Goal: Complete application form: Complete application form

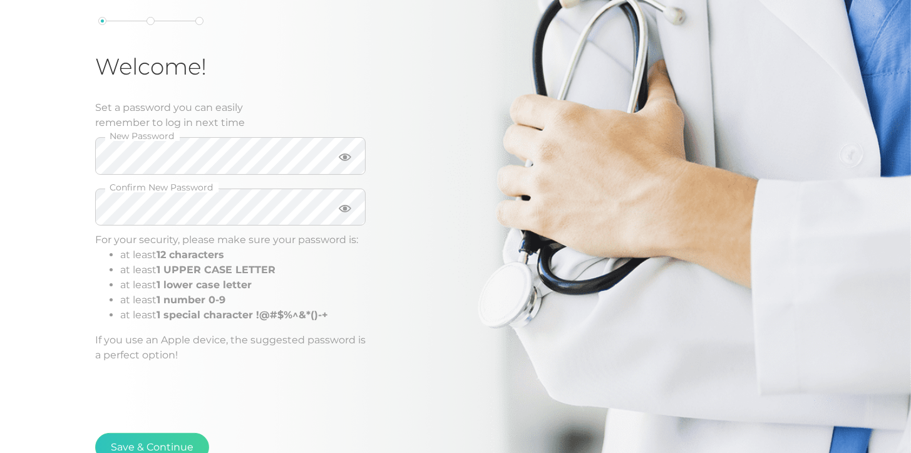
scroll to position [122, 0]
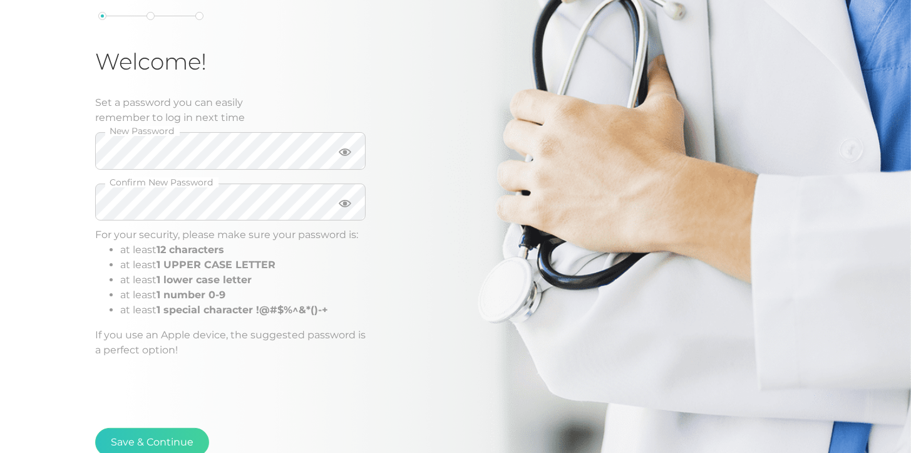
click at [322, 110] on div "Set a password you can easily remember to log in next time" at bounding box center [230, 110] width 270 height 30
click at [173, 438] on button "Save & Continue" at bounding box center [152, 441] width 114 height 29
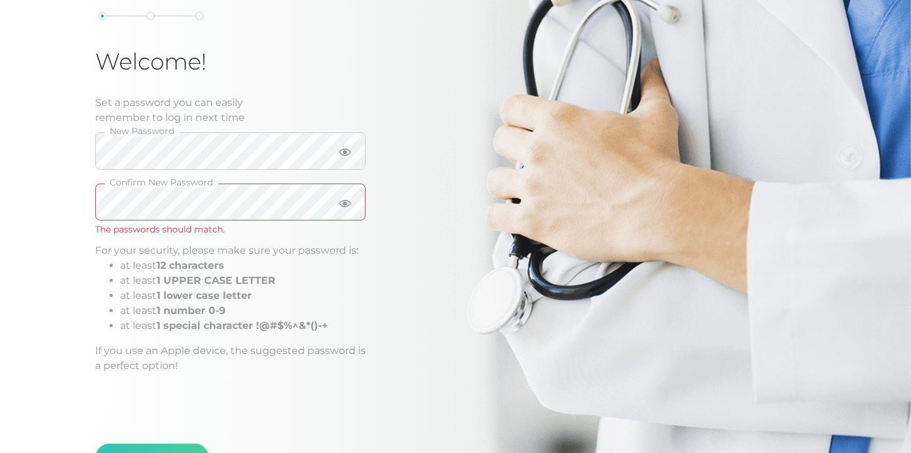
click at [58, 205] on div "Welcome! Set a password you can easily remember to log in next time New Passwor…" at bounding box center [455, 197] width 911 height 639
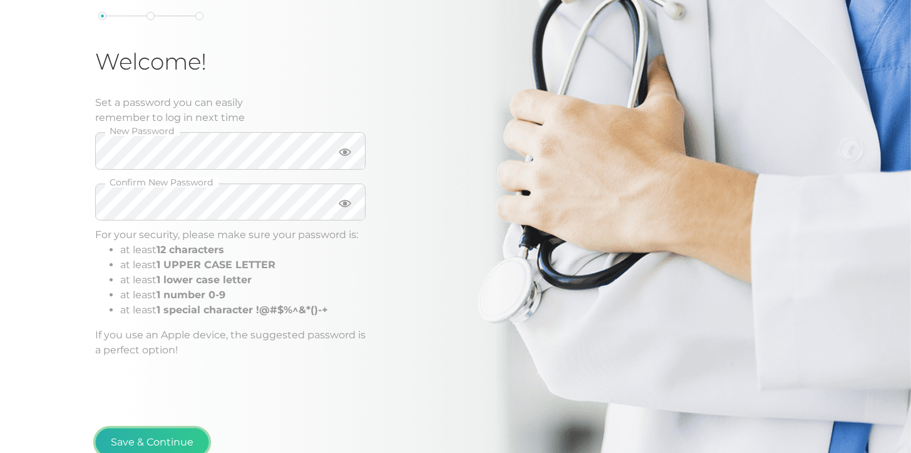
click at [158, 436] on button "Save & Continue" at bounding box center [152, 441] width 114 height 29
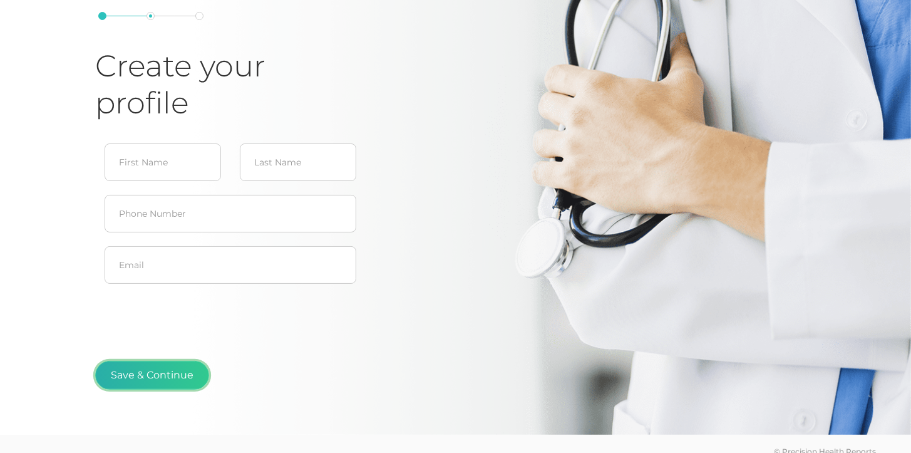
scroll to position [134, 0]
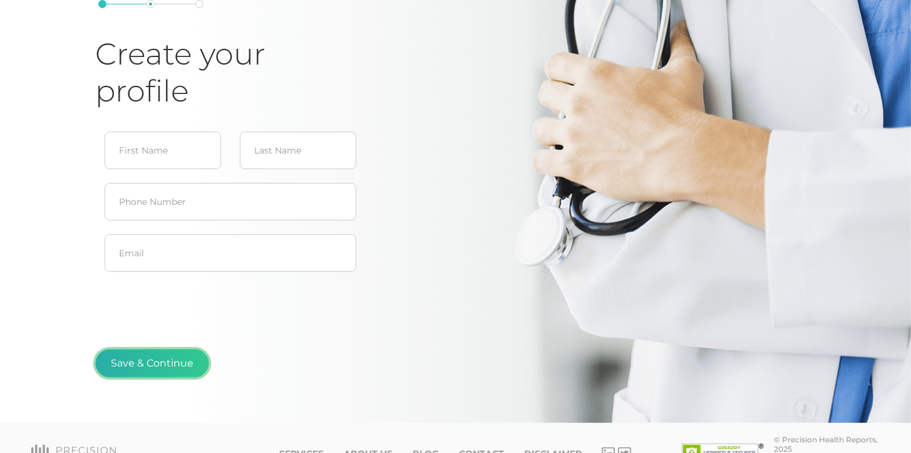
type input "[PERSON_NAME]"
type input "[EMAIL_ADDRESS][DOMAIN_NAME]"
click at [177, 356] on button "Save & Continue" at bounding box center [152, 363] width 114 height 29
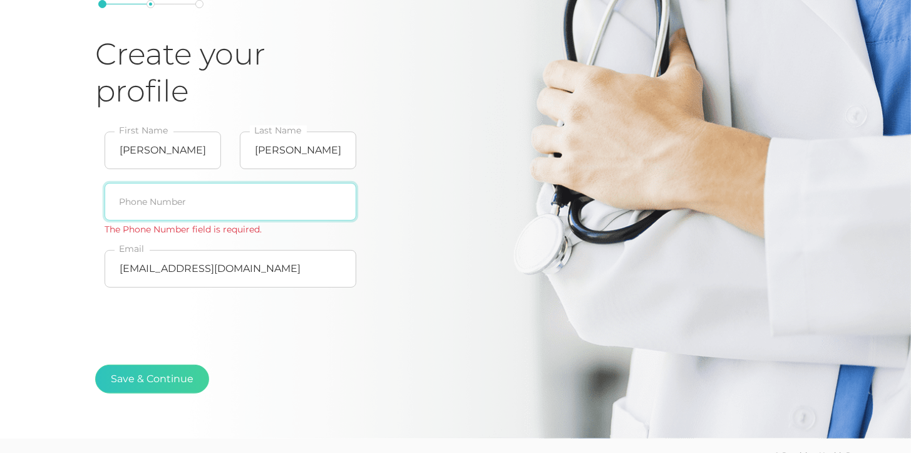
click at [191, 197] on input "text" at bounding box center [231, 202] width 252 height 38
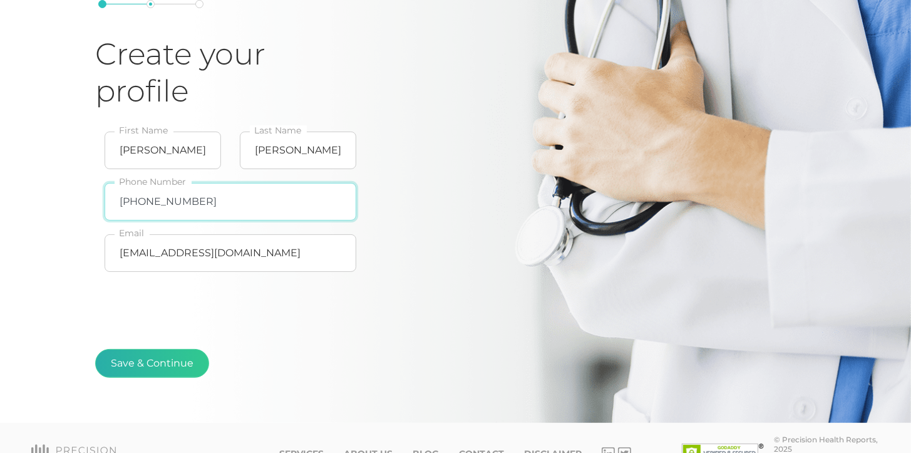
type input "[PHONE_NUMBER]"
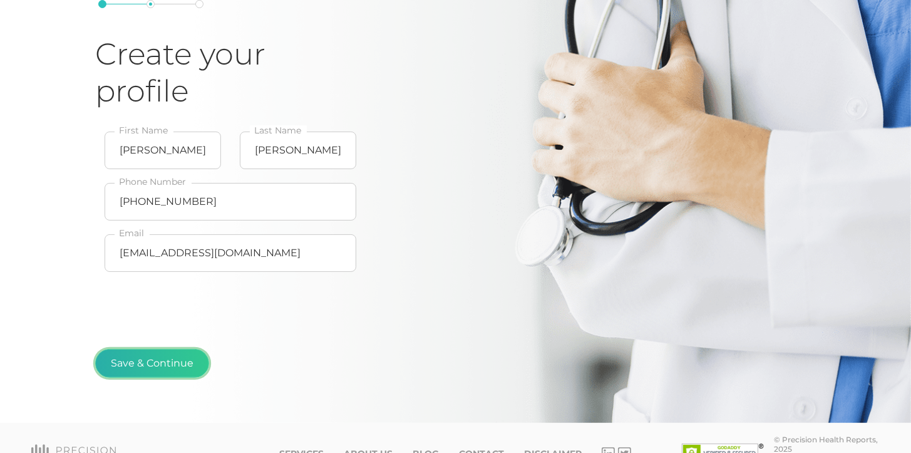
click at [173, 355] on button "Save & Continue" at bounding box center [152, 363] width 114 height 29
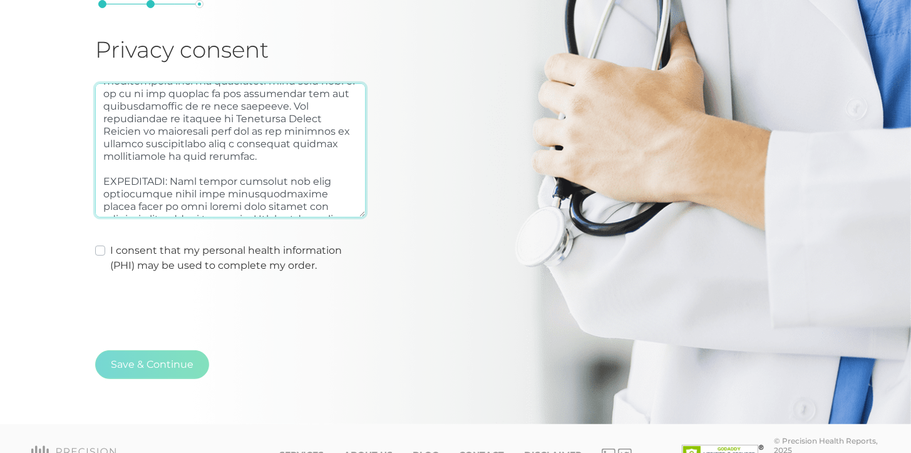
scroll to position [156, 0]
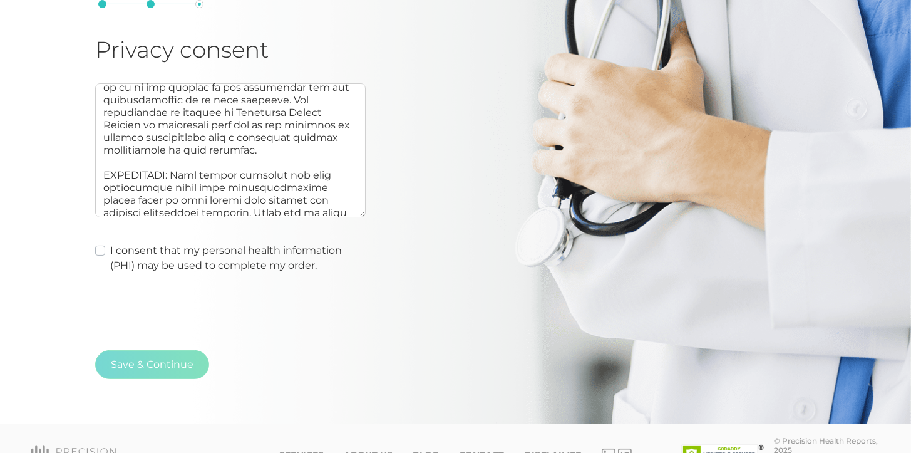
click at [110, 248] on label "I consent that my personal health information (PHI) may be used to complete my …" at bounding box center [237, 258] width 255 height 30
click at [103, 248] on input "I consent that my personal health information (PHI) may be used to complete my …" at bounding box center [100, 249] width 10 height 13
checkbox input "true"
type textarea "AUTHORIZATION: I hereby consent to and authorize Precision Health Reports, the …"
click at [163, 358] on button "Save & Continue" at bounding box center [152, 364] width 114 height 29
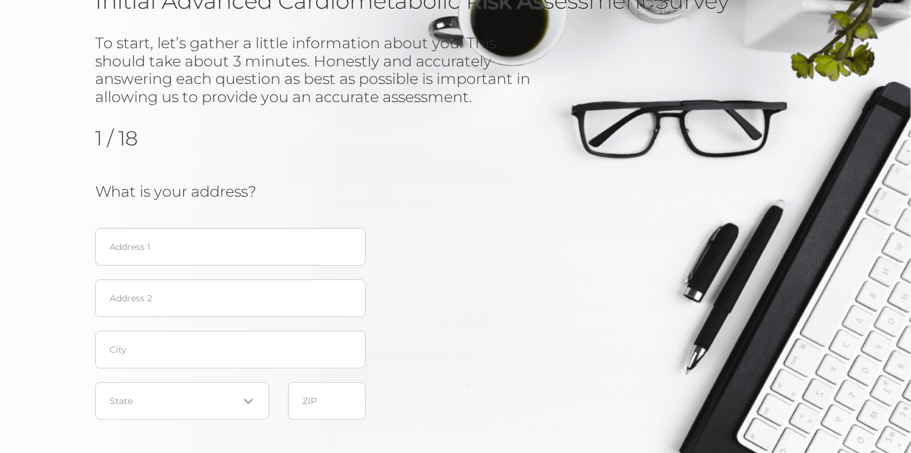
scroll to position [126, 0]
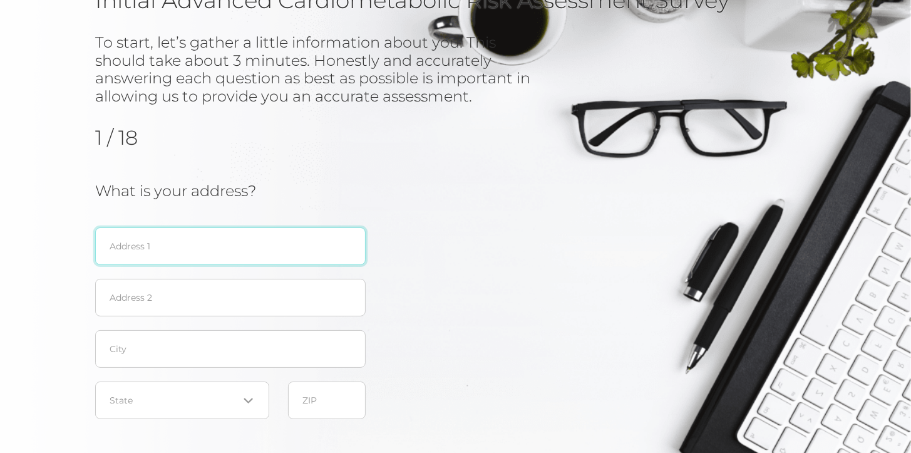
click at [247, 237] on input "text" at bounding box center [230, 246] width 270 height 38
type input "3505 MILL RUN"
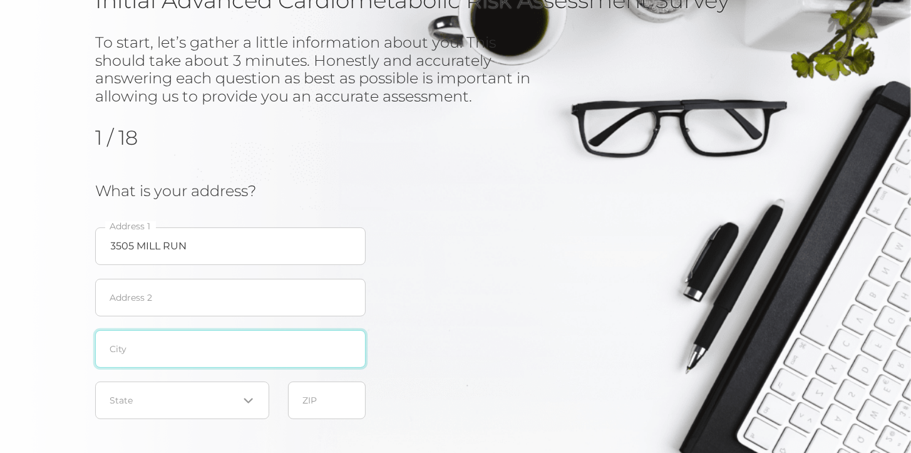
type input "[GEOGRAPHIC_DATA], [GEOGRAPHIC_DATA]"
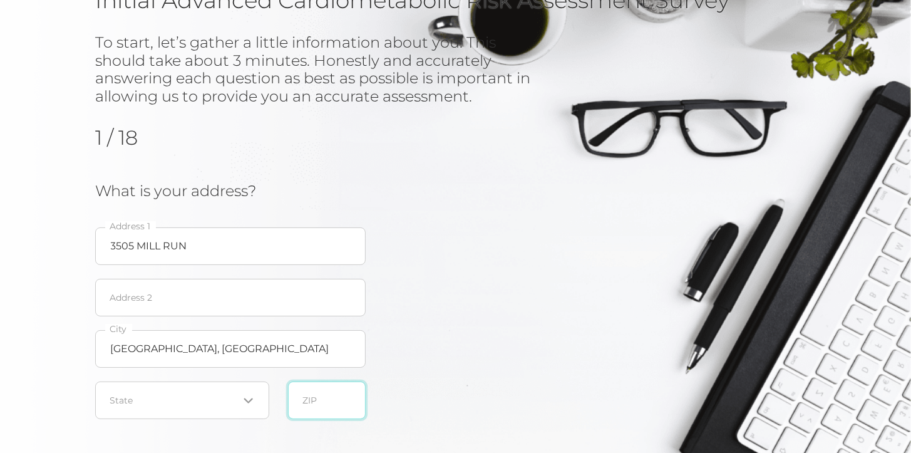
type input "27612"
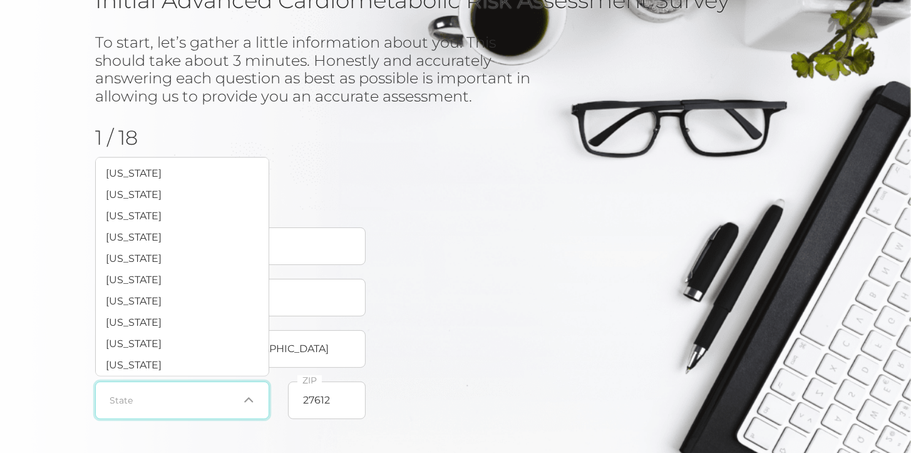
click at [253, 403] on span "Search for option" at bounding box center [248, 400] width 10 height 13
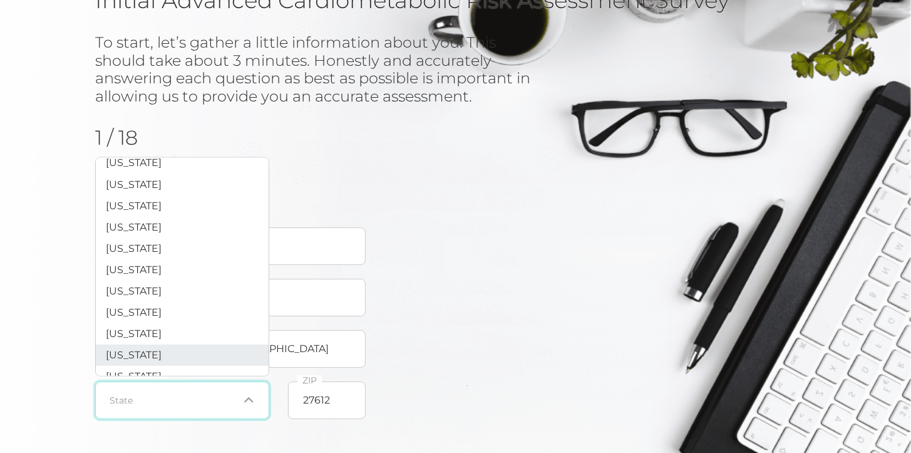
scroll to position [610, 0]
click at [194, 362] on li "[US_STATE]" at bounding box center [182, 350] width 173 height 21
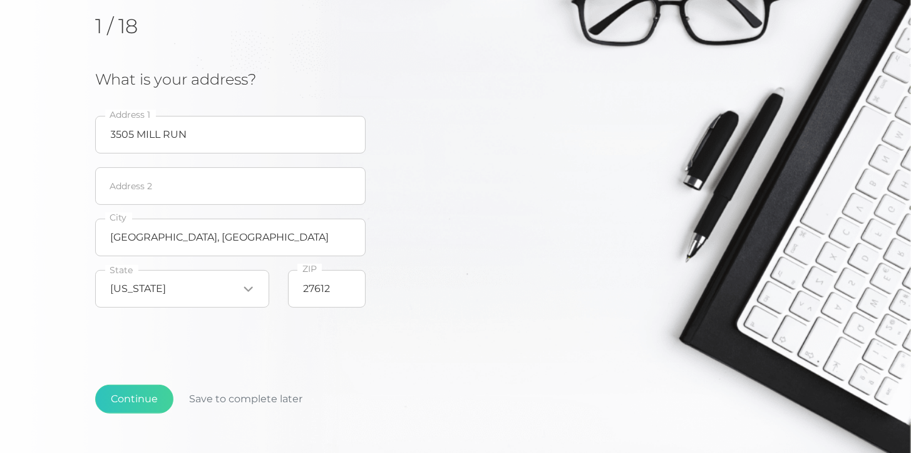
scroll to position [247, 0]
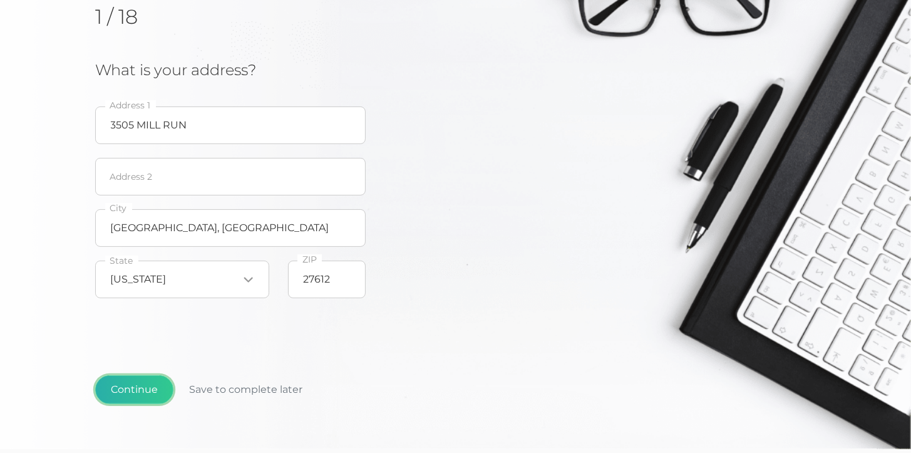
click at [148, 377] on button "Continue" at bounding box center [134, 389] width 78 height 29
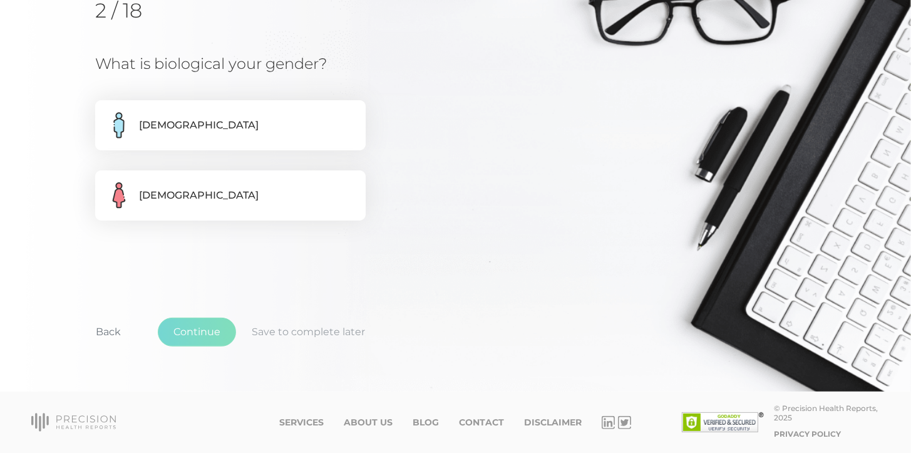
scroll to position [160, 0]
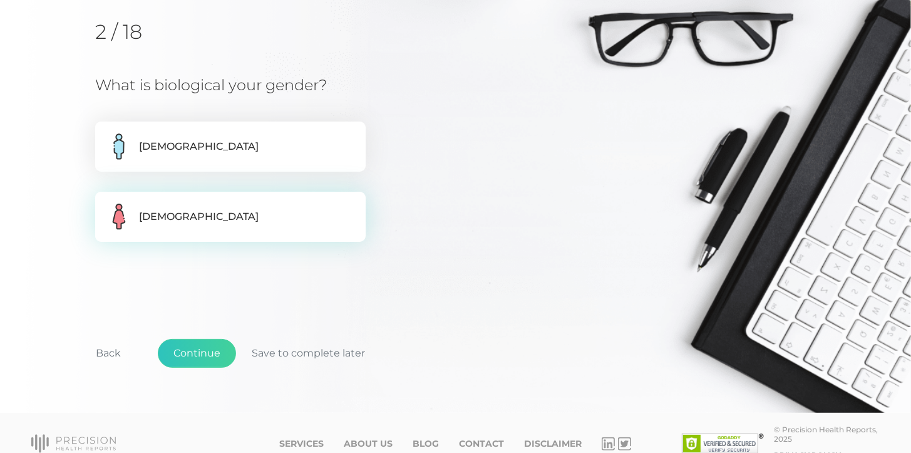
click at [171, 233] on label "[DEMOGRAPHIC_DATA]" at bounding box center [230, 217] width 270 height 50
click at [105, 204] on input "[DEMOGRAPHIC_DATA]" at bounding box center [100, 198] width 10 height 13
radio input "true"
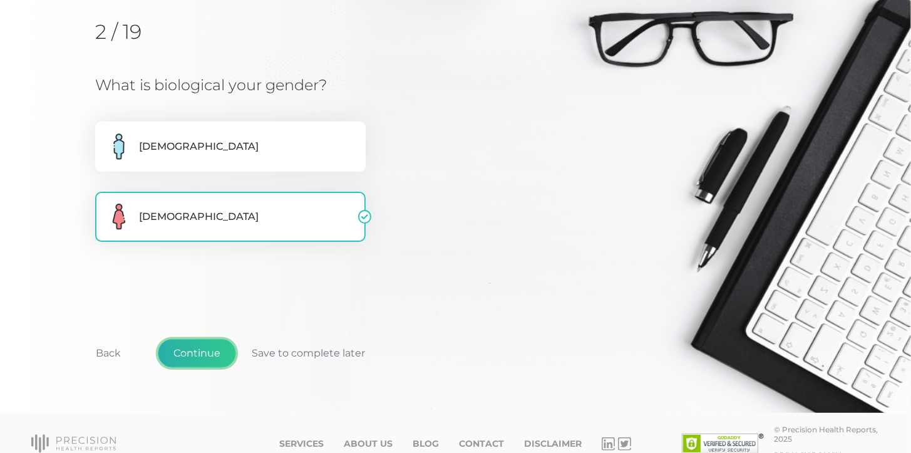
click at [190, 350] on button "Continue" at bounding box center [197, 353] width 78 height 29
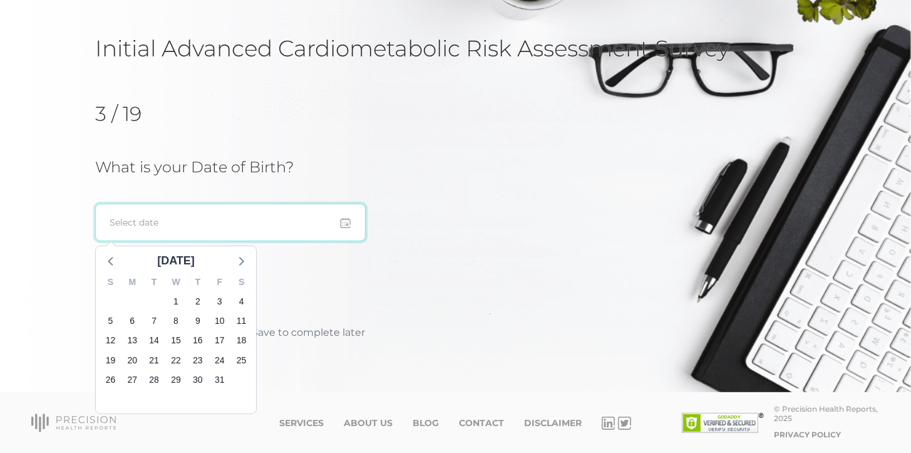
click at [275, 218] on input at bounding box center [230, 222] width 270 height 38
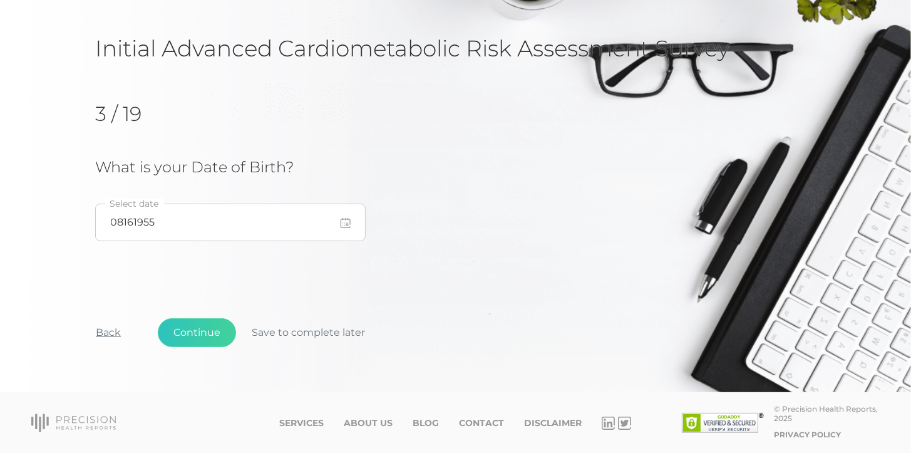
type input "[DATE]"
click at [218, 325] on button "Continue" at bounding box center [197, 332] width 78 height 29
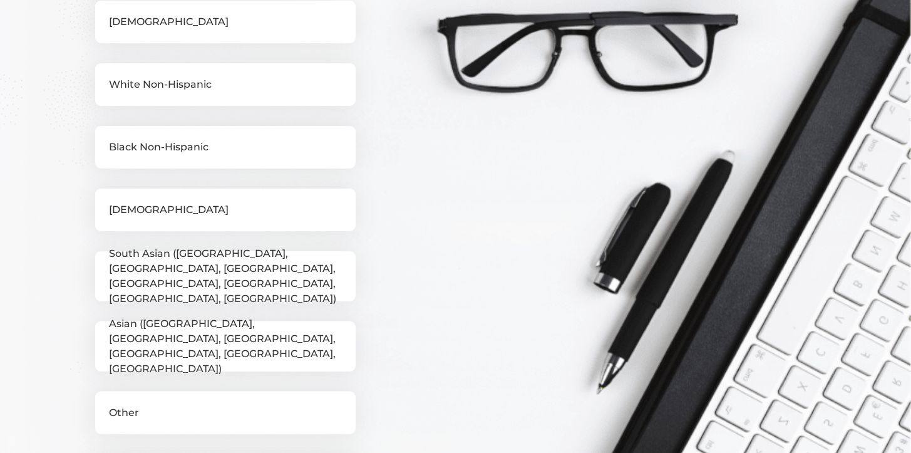
scroll to position [293, 0]
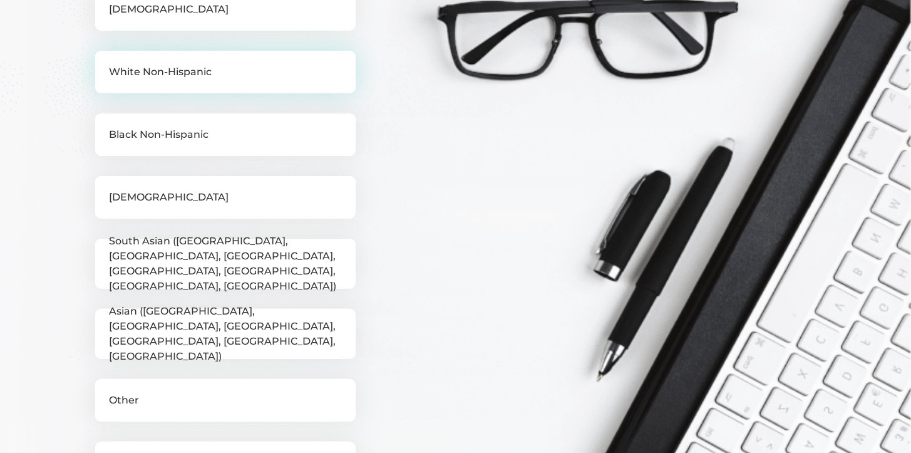
click at [246, 72] on label "White Non-Hispanic" at bounding box center [225, 72] width 260 height 43
click at [105, 63] on input "White Non-Hispanic" at bounding box center [100, 57] width 10 height 13
checkbox input "true"
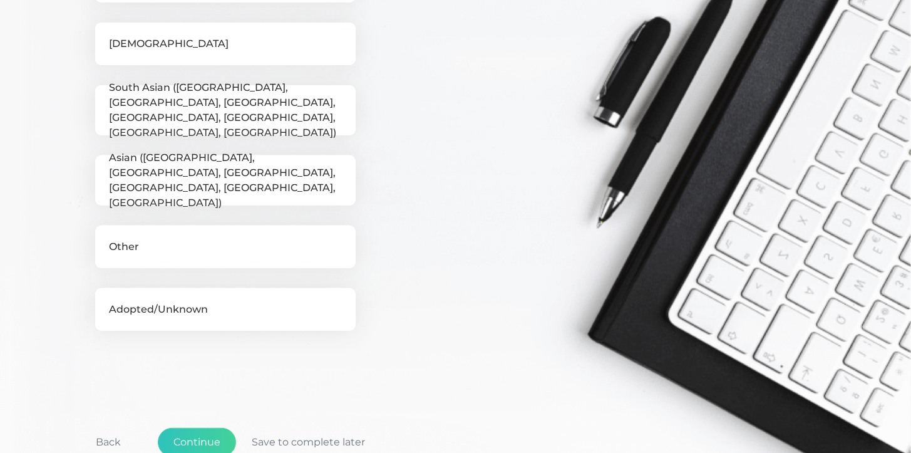
scroll to position [491, 0]
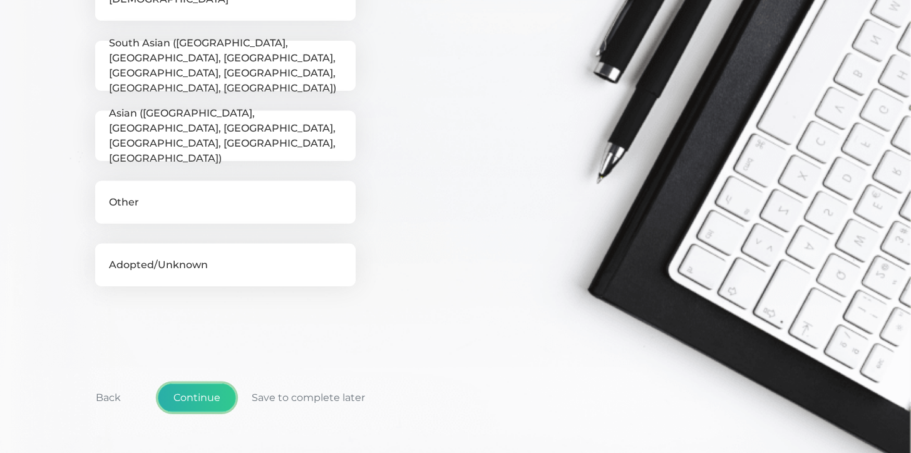
click at [213, 387] on button "Continue" at bounding box center [197, 397] width 78 height 29
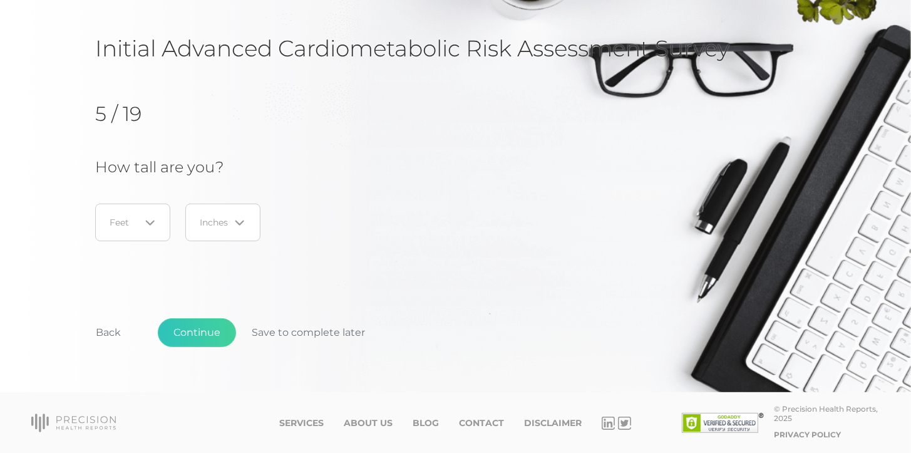
click at [151, 224] on icon "Search for option" at bounding box center [150, 223] width 10 height 10
click at [108, 300] on li "5" at bounding box center [132, 304] width 99 height 21
click at [240, 222] on icon "Search for option" at bounding box center [240, 222] width 10 height 10
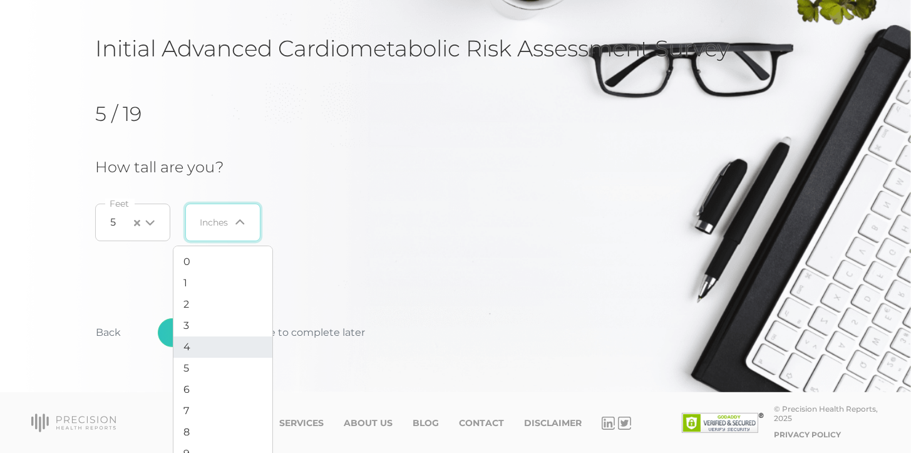
click at [180, 342] on li "4" at bounding box center [222, 346] width 99 height 21
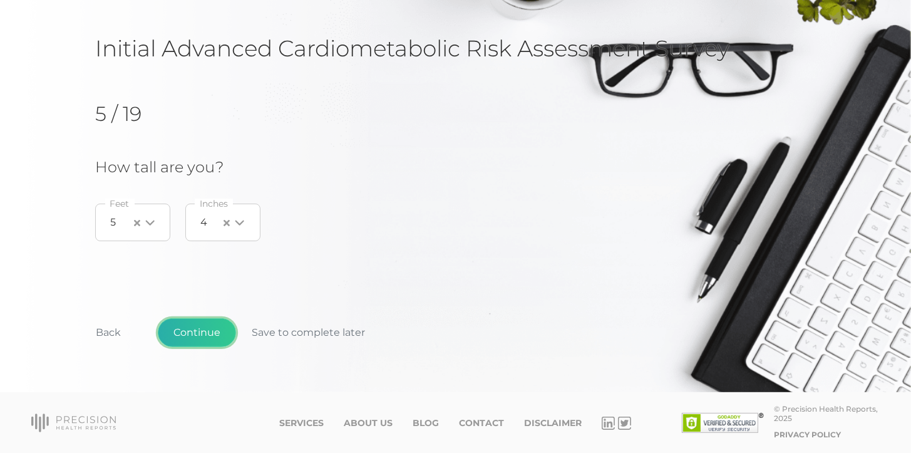
click at [198, 322] on button "Continue" at bounding box center [197, 332] width 78 height 29
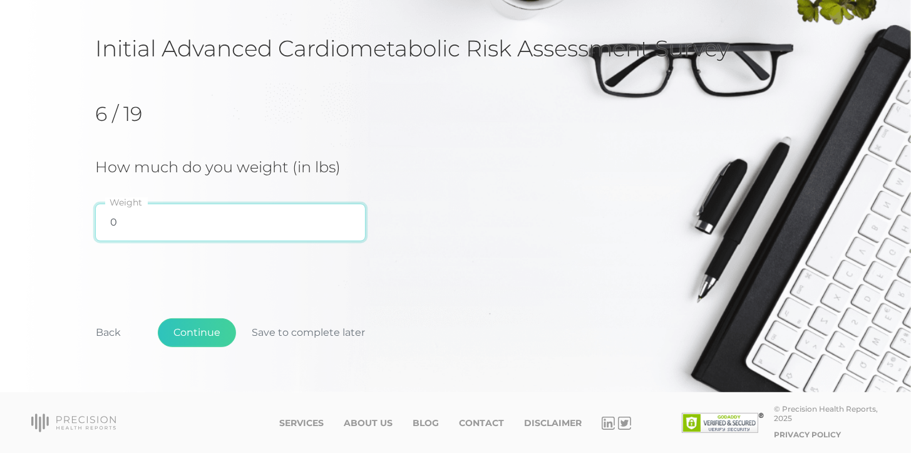
click at [138, 225] on input "0" at bounding box center [230, 222] width 270 height 38
type input "126"
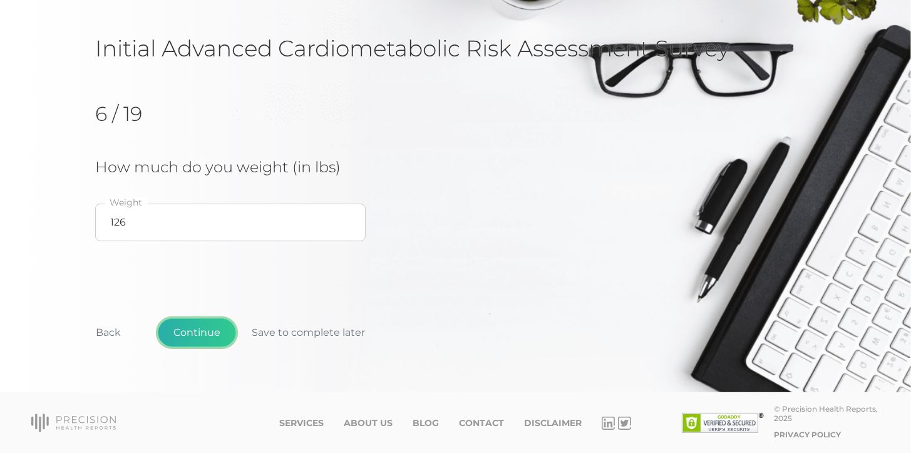
click at [195, 331] on button "Continue" at bounding box center [197, 332] width 78 height 29
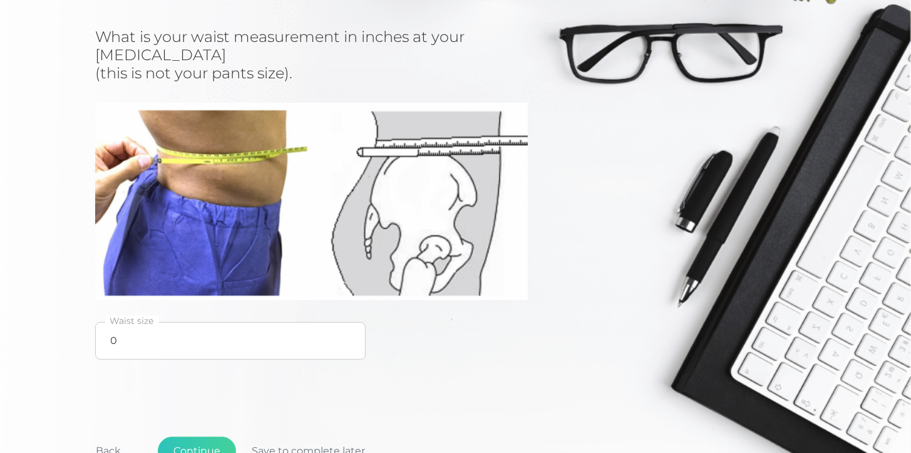
scroll to position [213, 0]
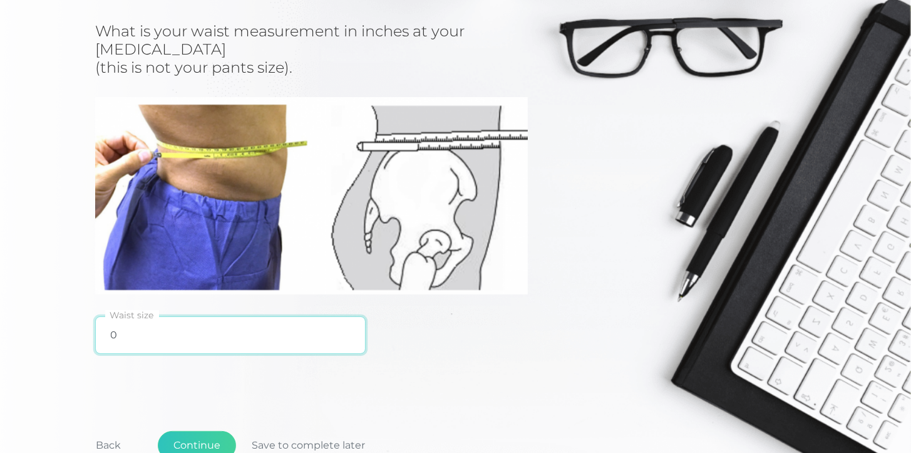
click at [126, 340] on input "0" at bounding box center [230, 335] width 270 height 38
type input "32"
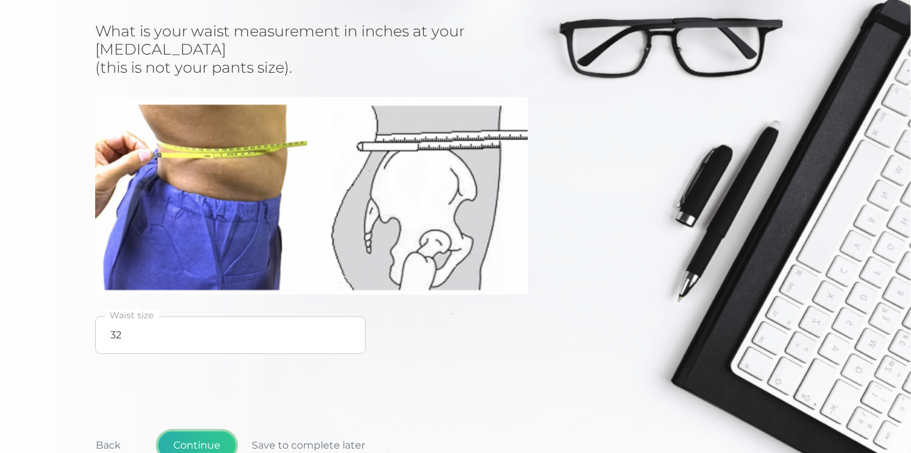
click at [198, 440] on button "Continue" at bounding box center [197, 445] width 78 height 29
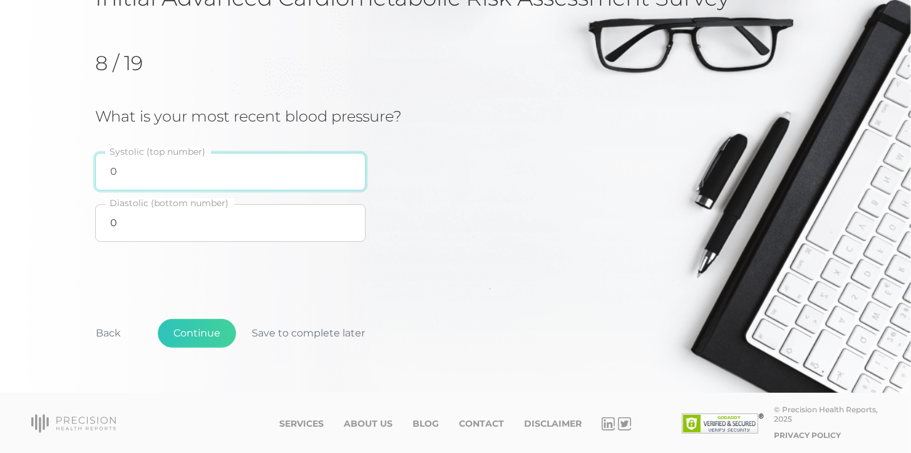
click at [138, 172] on input "0" at bounding box center [230, 172] width 270 height 38
type input "104"
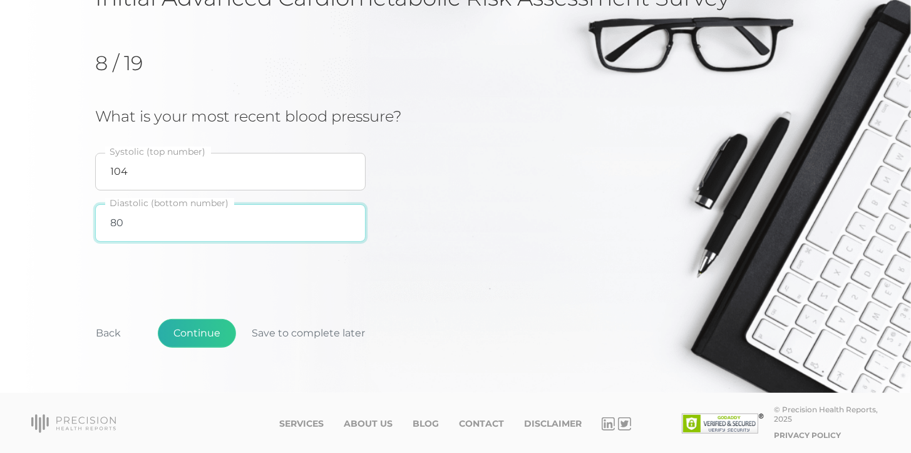
type input "80"
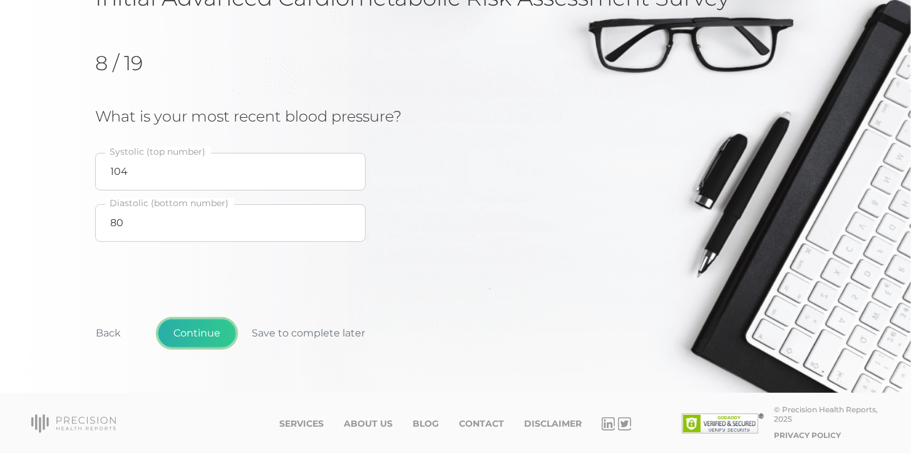
click at [207, 328] on button "Continue" at bounding box center [197, 333] width 78 height 29
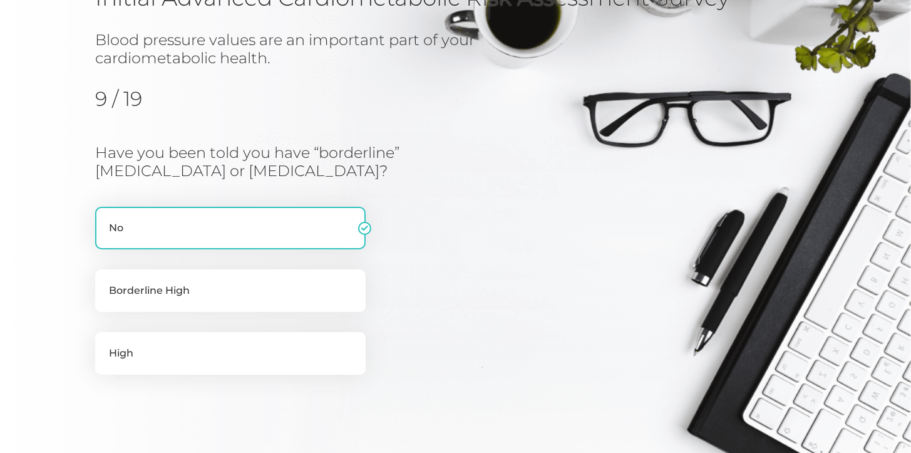
scroll to position [160, 0]
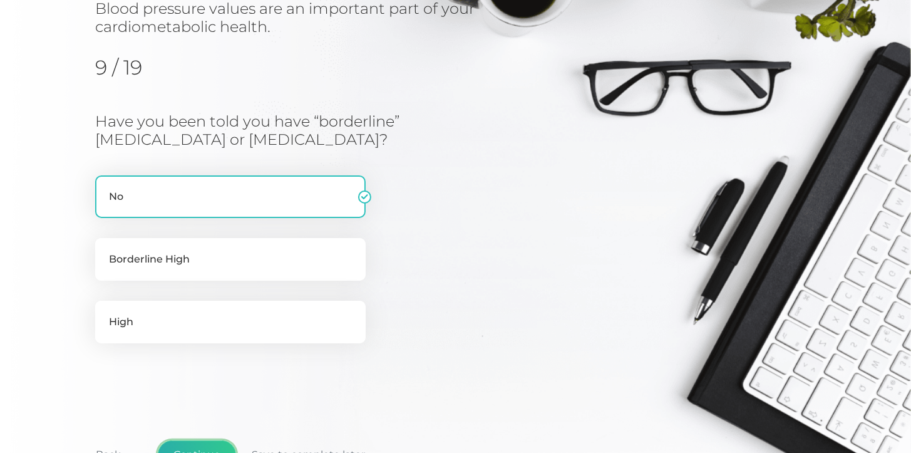
click at [215, 440] on button "Continue" at bounding box center [197, 454] width 78 height 29
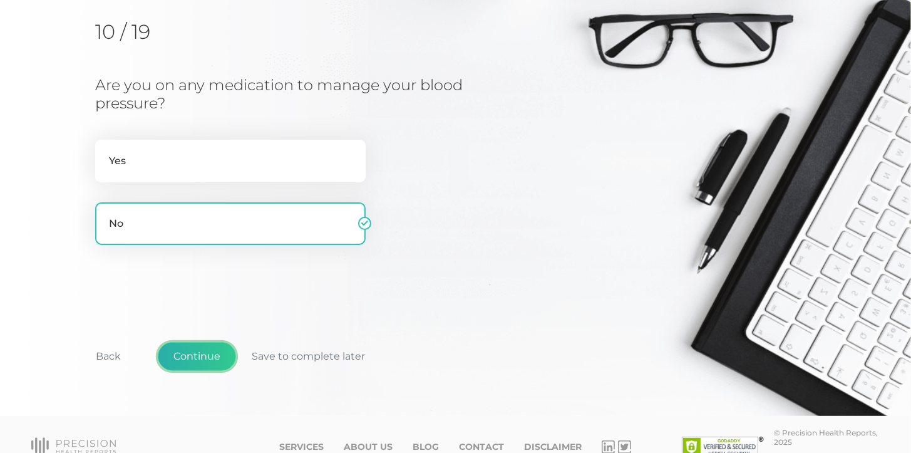
click at [221, 357] on button "Continue" at bounding box center [197, 356] width 78 height 29
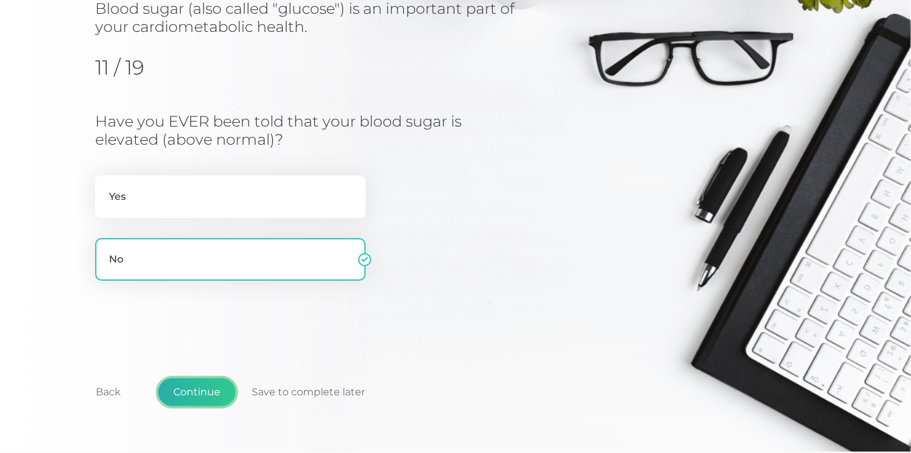
click at [216, 388] on button "Continue" at bounding box center [197, 391] width 78 height 29
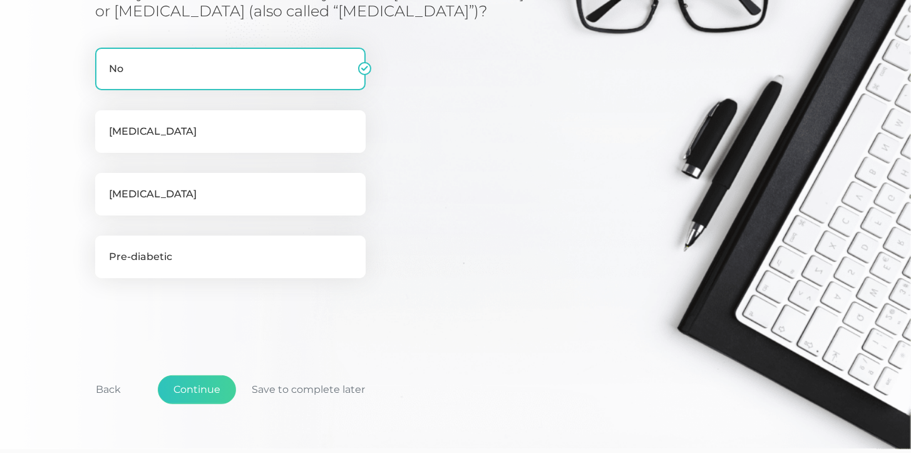
scroll to position [253, 0]
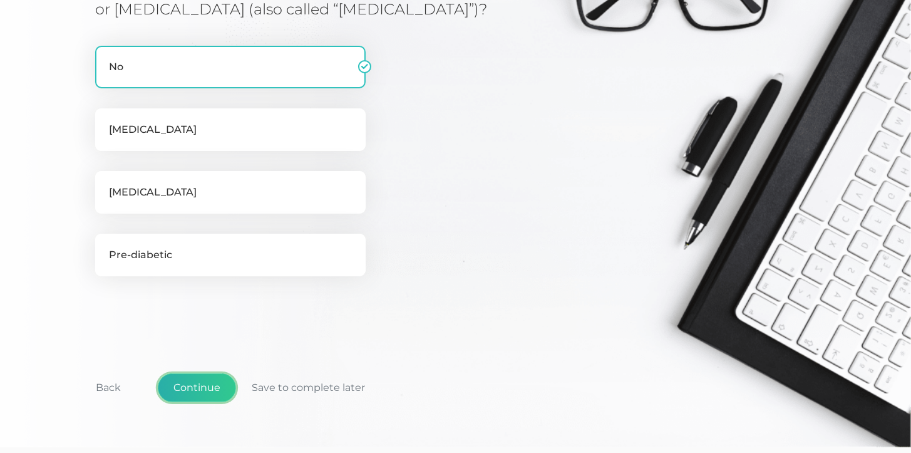
click at [207, 383] on button "Continue" at bounding box center [197, 387] width 78 height 29
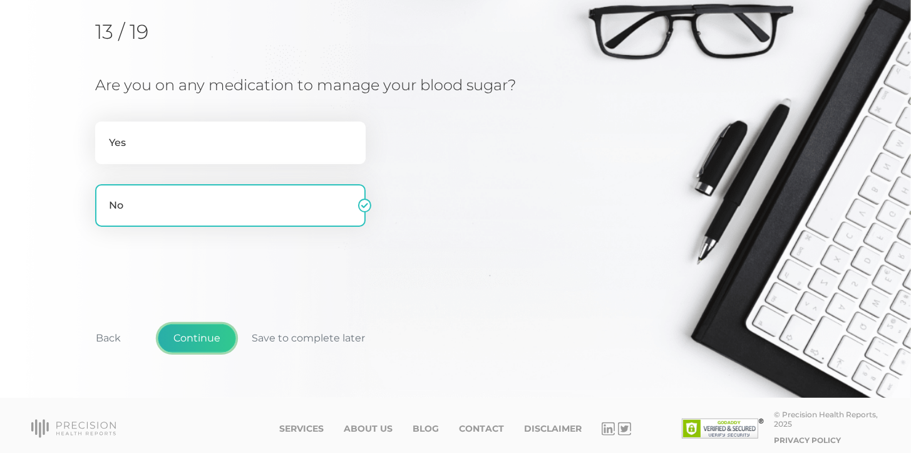
click at [217, 331] on button "Continue" at bounding box center [197, 338] width 78 height 29
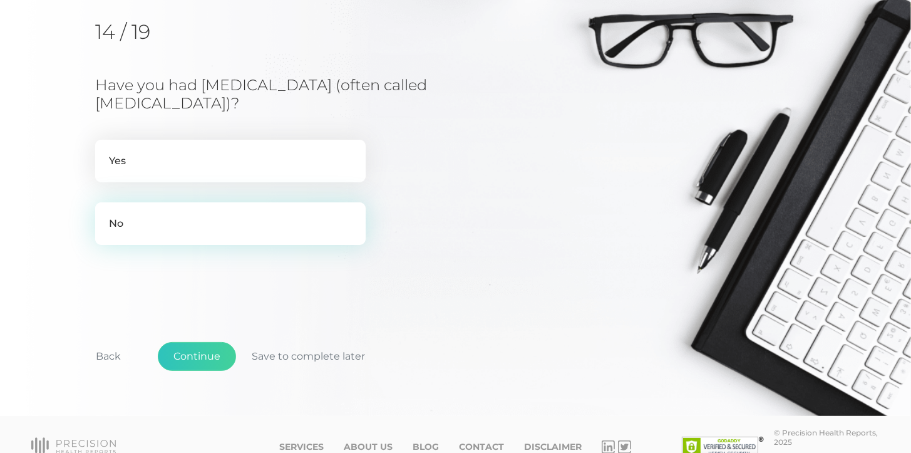
click at [242, 223] on label "No" at bounding box center [230, 223] width 270 height 43
click at [105, 215] on input "No" at bounding box center [100, 208] width 10 height 13
radio input "true"
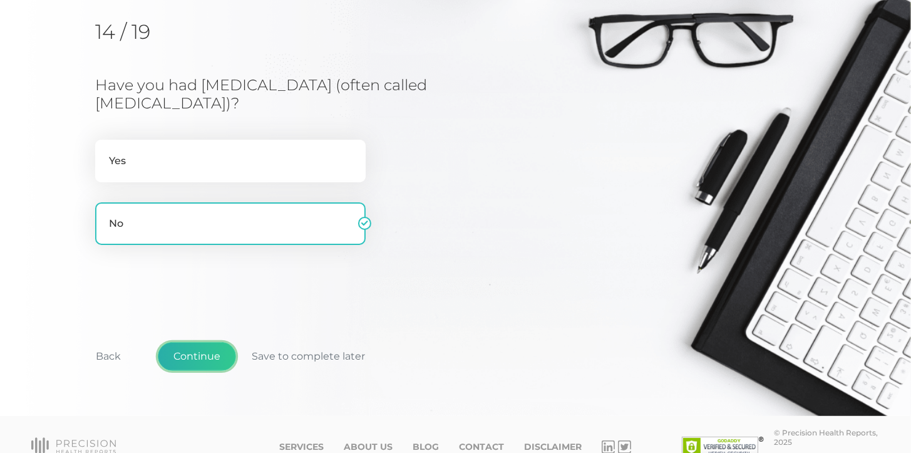
click at [219, 354] on button "Continue" at bounding box center [197, 356] width 78 height 29
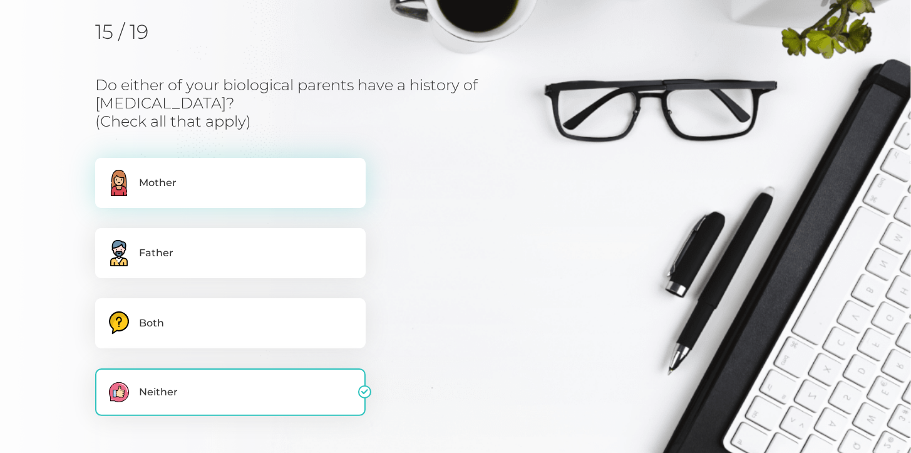
click at [218, 192] on label "Mother" at bounding box center [230, 183] width 270 height 50
click at [105, 170] on input "Mother" at bounding box center [100, 164] width 10 height 13
checkbox input "true"
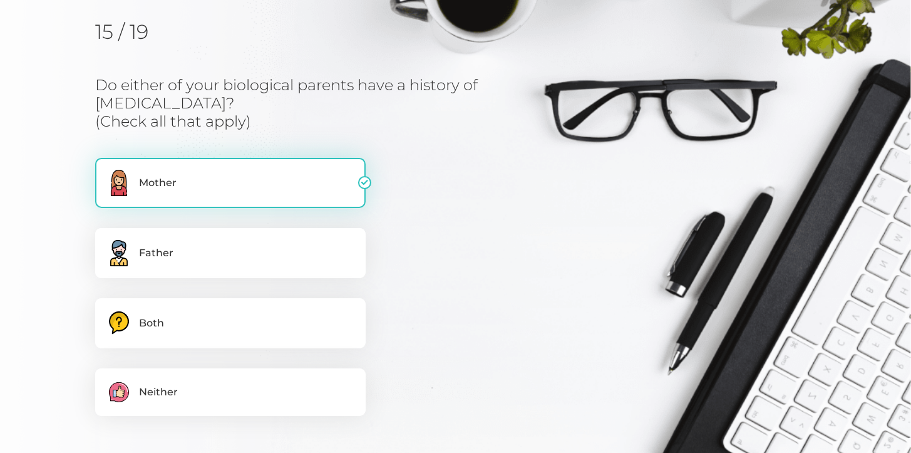
checkbox input "false"
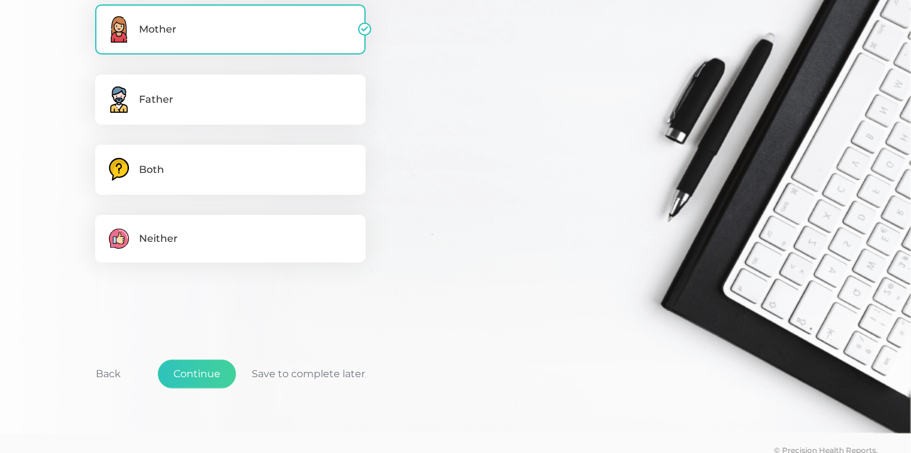
scroll to position [322, 0]
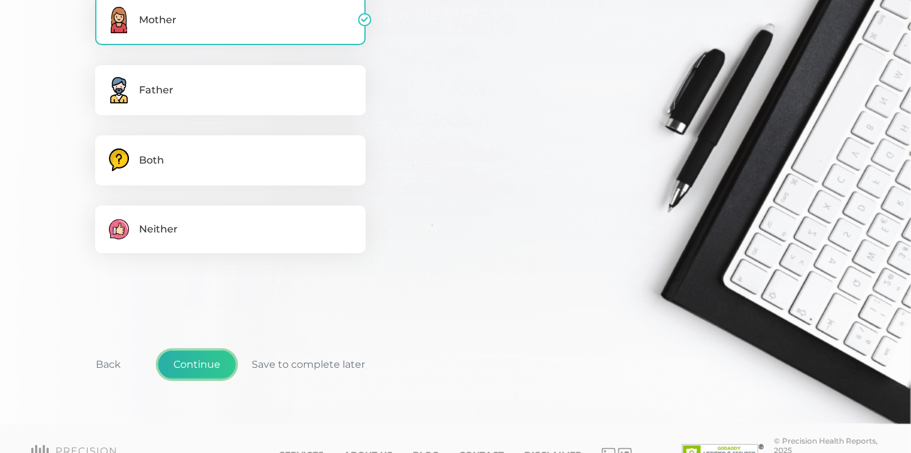
click at [223, 362] on button "Continue" at bounding box center [197, 364] width 78 height 29
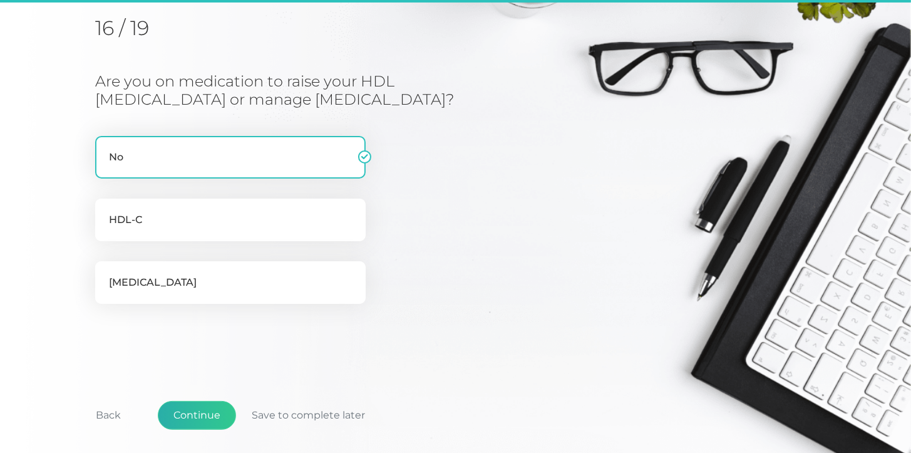
scroll to position [160, 0]
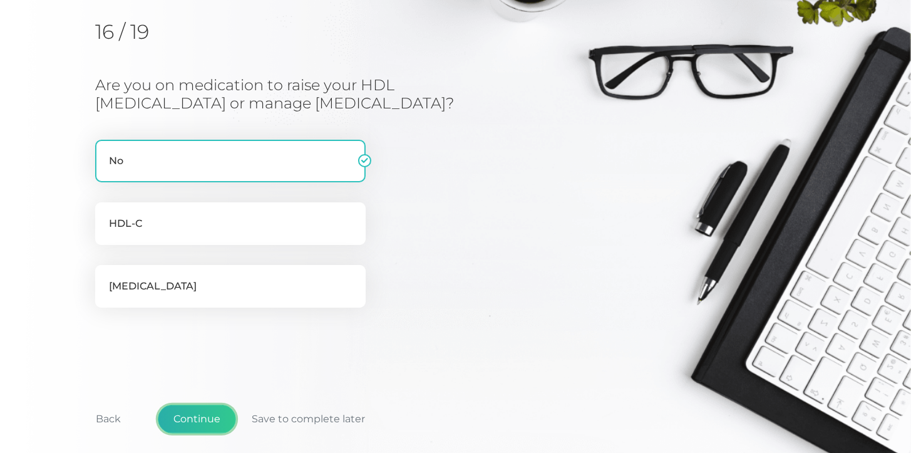
click at [215, 414] on button "Continue" at bounding box center [197, 418] width 78 height 29
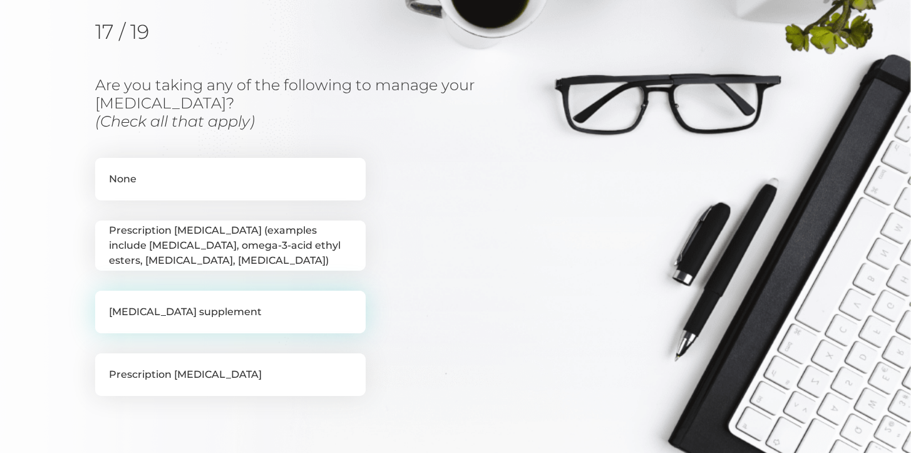
click at [285, 313] on label "[MEDICAL_DATA] supplement" at bounding box center [230, 311] width 270 height 43
click at [105, 303] on input "[MEDICAL_DATA] supplement" at bounding box center [100, 296] width 10 height 13
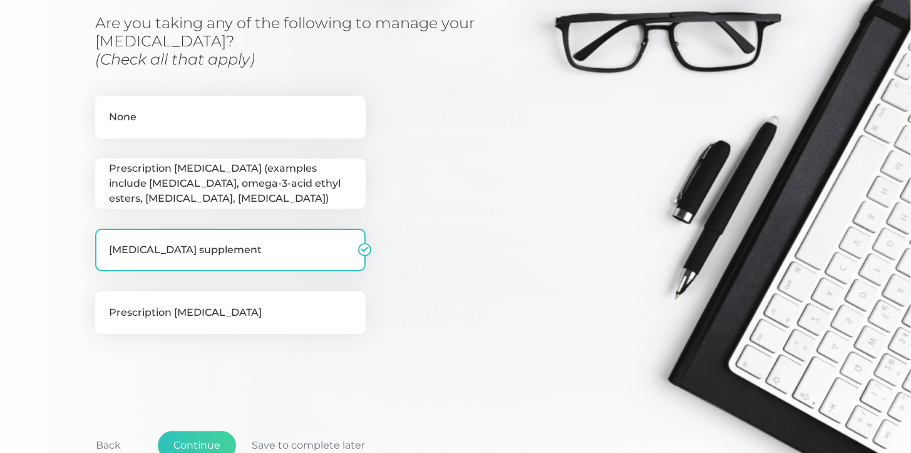
scroll to position [223, 0]
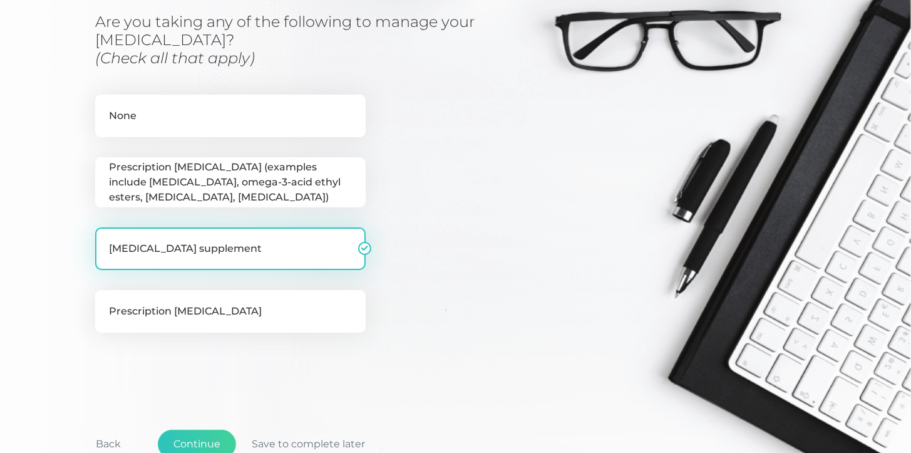
click at [325, 249] on label "[MEDICAL_DATA] supplement" at bounding box center [230, 248] width 270 height 43
click at [105, 240] on input "[MEDICAL_DATA] supplement" at bounding box center [100, 233] width 10 height 13
checkbox input "false"
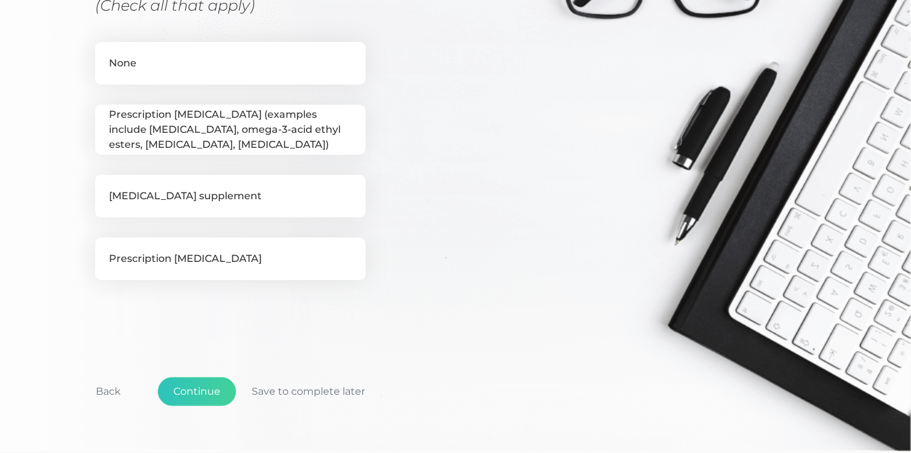
scroll to position [282, 0]
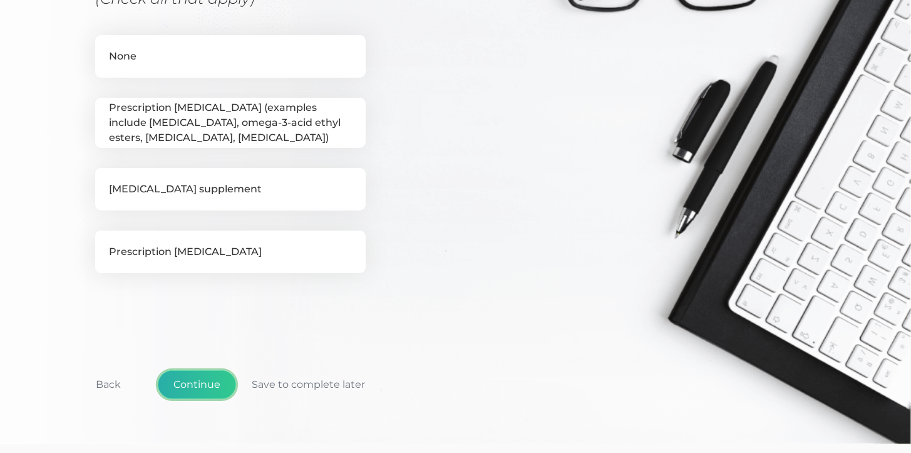
click at [204, 374] on button "Continue" at bounding box center [197, 384] width 78 height 29
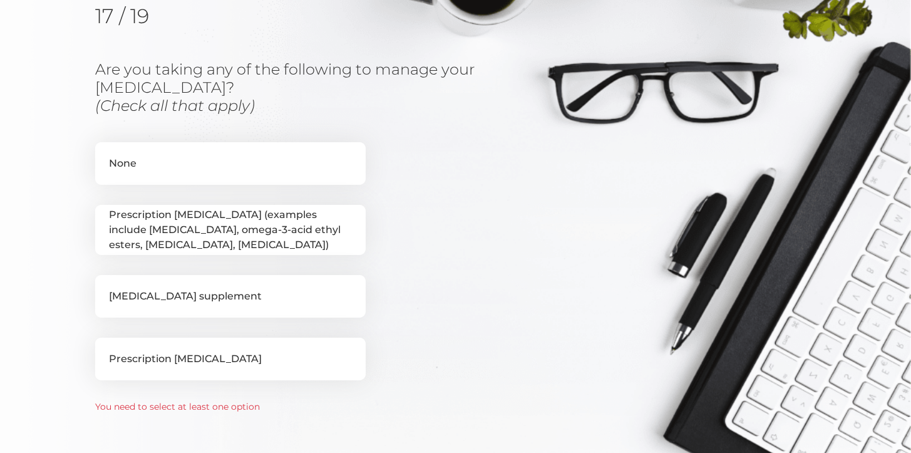
scroll to position [173, 0]
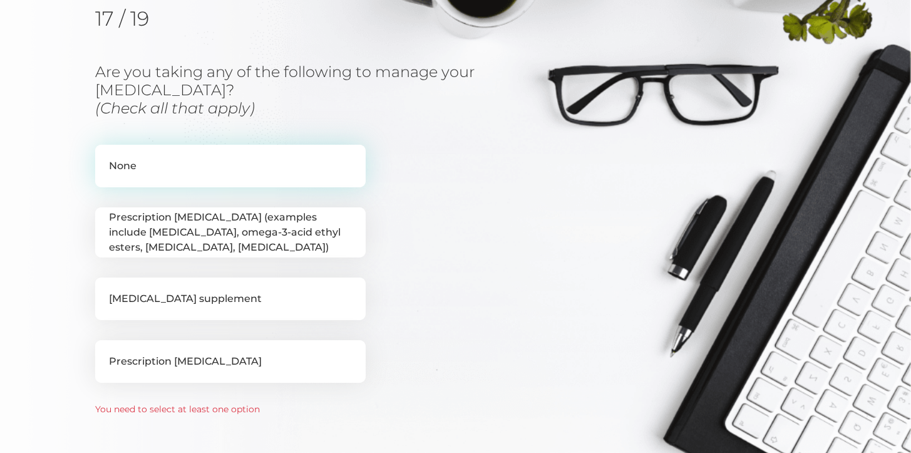
click at [282, 172] on label "None" at bounding box center [230, 166] width 270 height 43
click at [105, 157] on input "None" at bounding box center [100, 151] width 10 height 13
checkbox input "true"
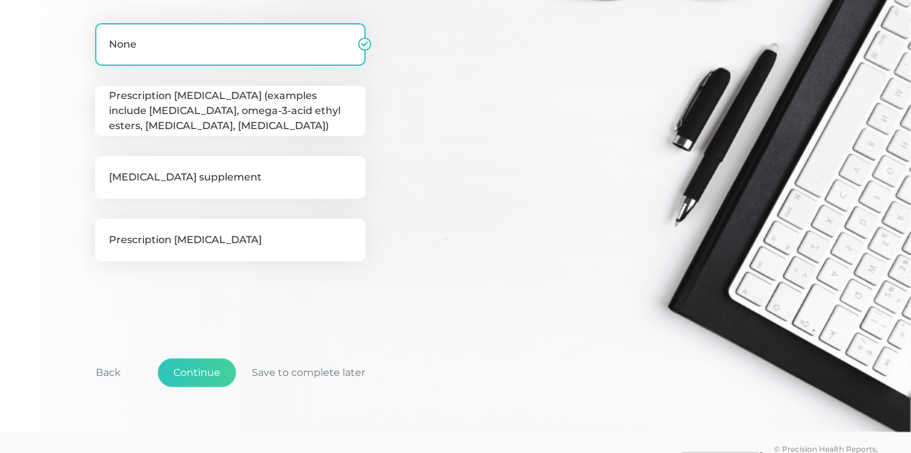
scroll to position [302, 0]
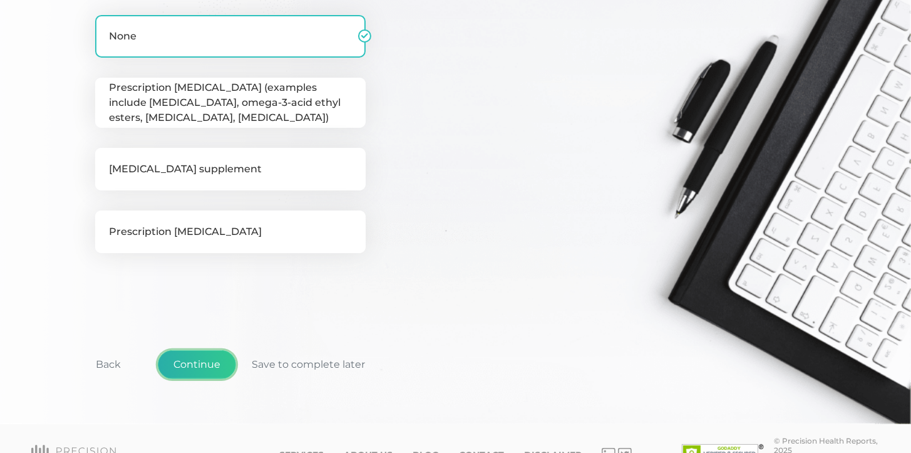
click at [208, 356] on button "Continue" at bounding box center [197, 364] width 78 height 29
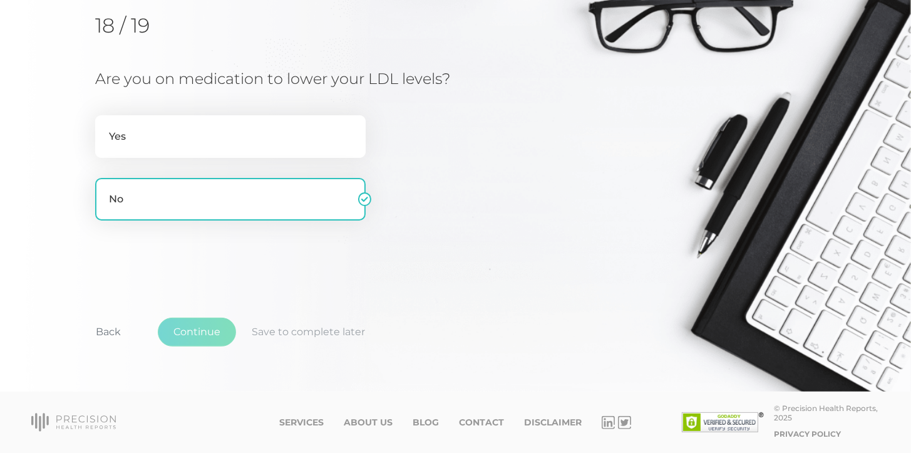
scroll to position [160, 0]
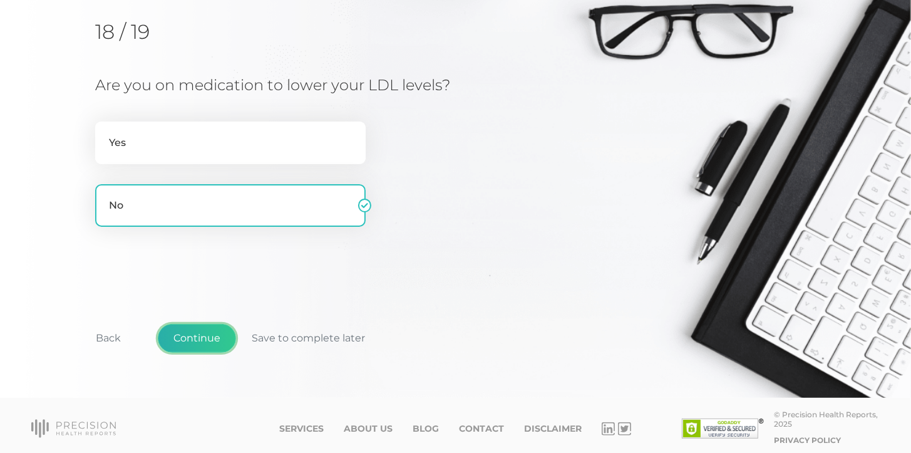
click at [196, 337] on button "Continue" at bounding box center [197, 338] width 78 height 29
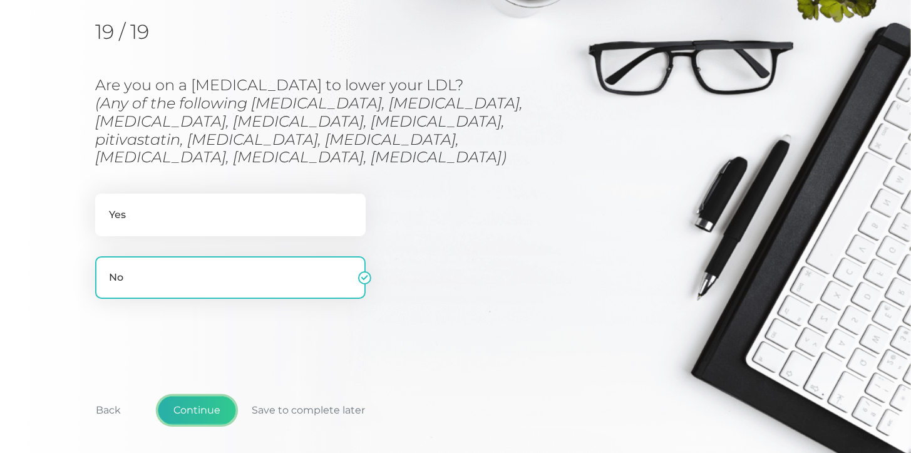
click at [203, 396] on button "Continue" at bounding box center [197, 410] width 78 height 29
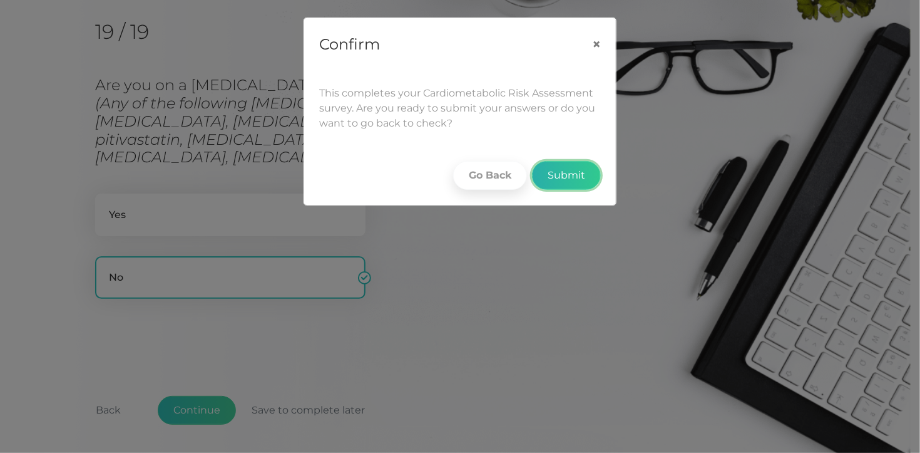
click at [553, 175] on button "Submit" at bounding box center [566, 175] width 69 height 29
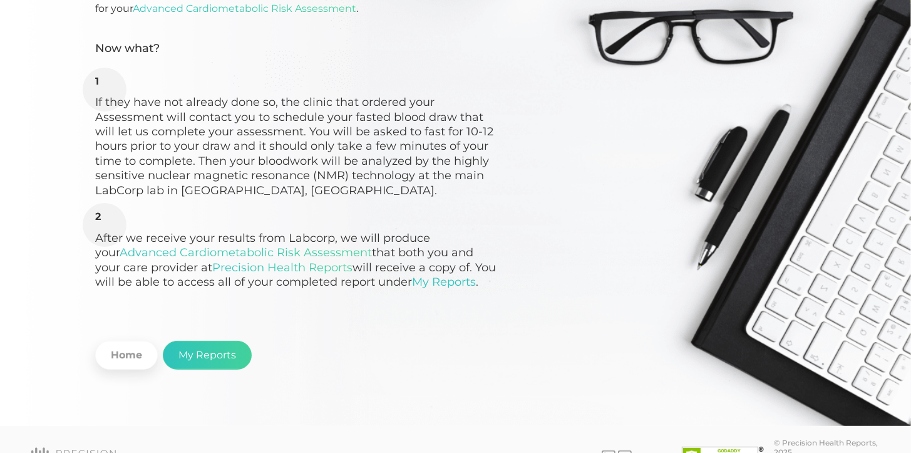
scroll to position [178, 0]
